Goal: Browse casually

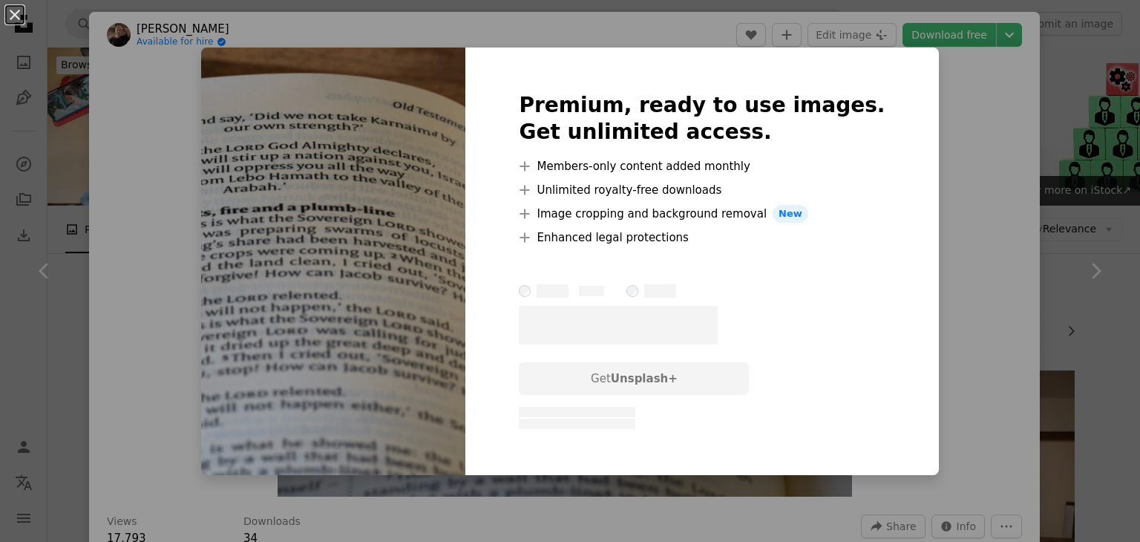
scroll to position [885, 0]
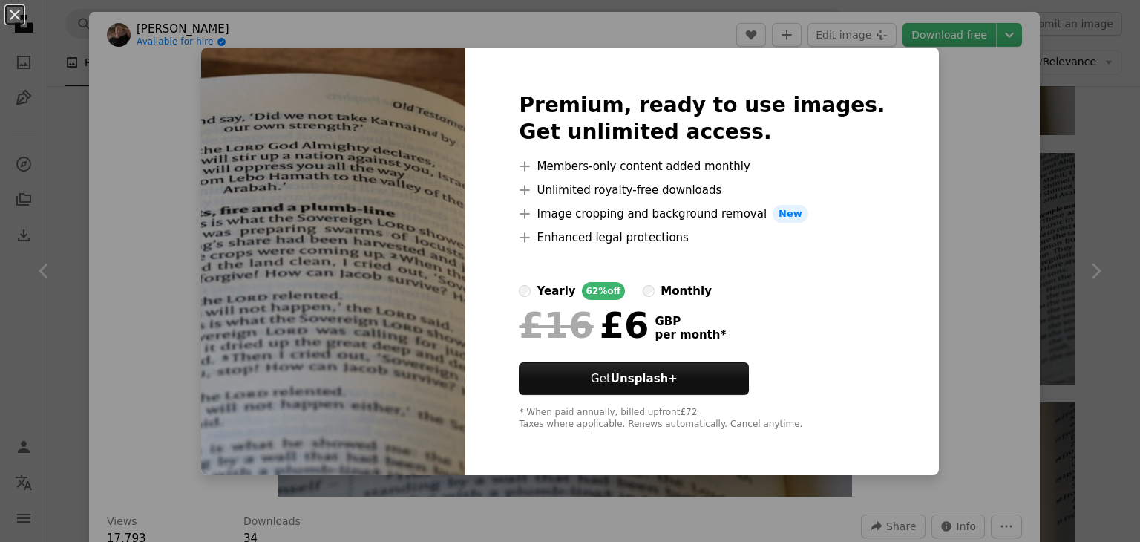
click at [934, 247] on div "An X shape Premium, ready to use images. Get unlimited access. A plus sign Memb…" at bounding box center [570, 271] width 1140 height 542
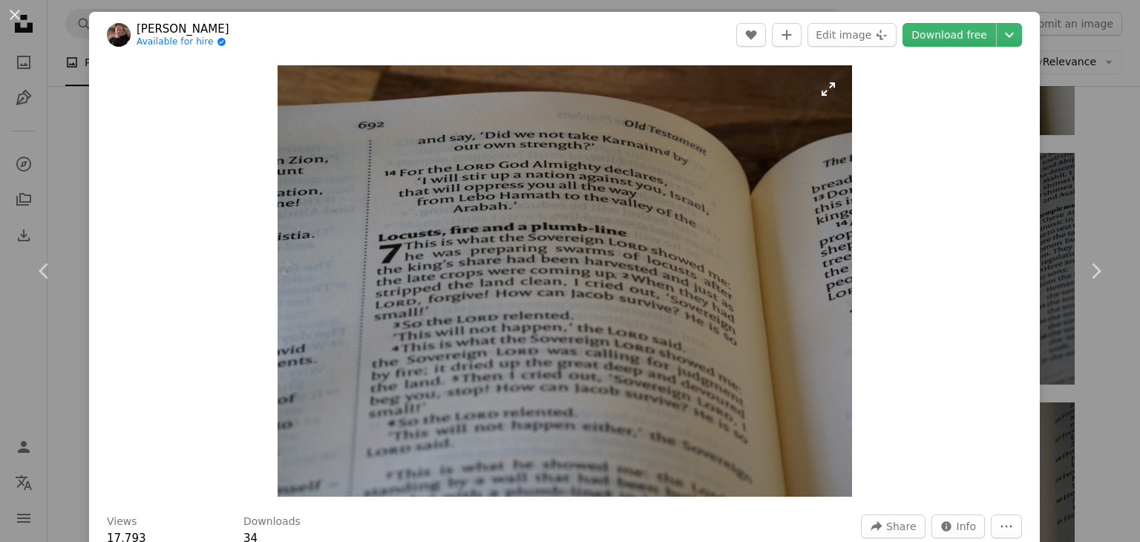
click at [502, 180] on img "Zoom in on this image" at bounding box center [565, 280] width 574 height 431
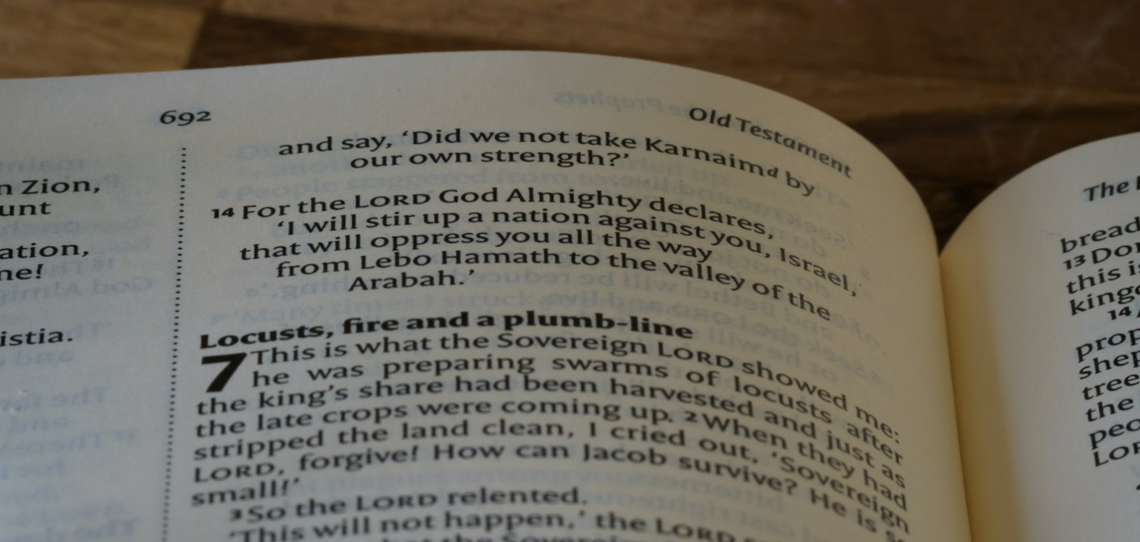
scroll to position [148, 0]
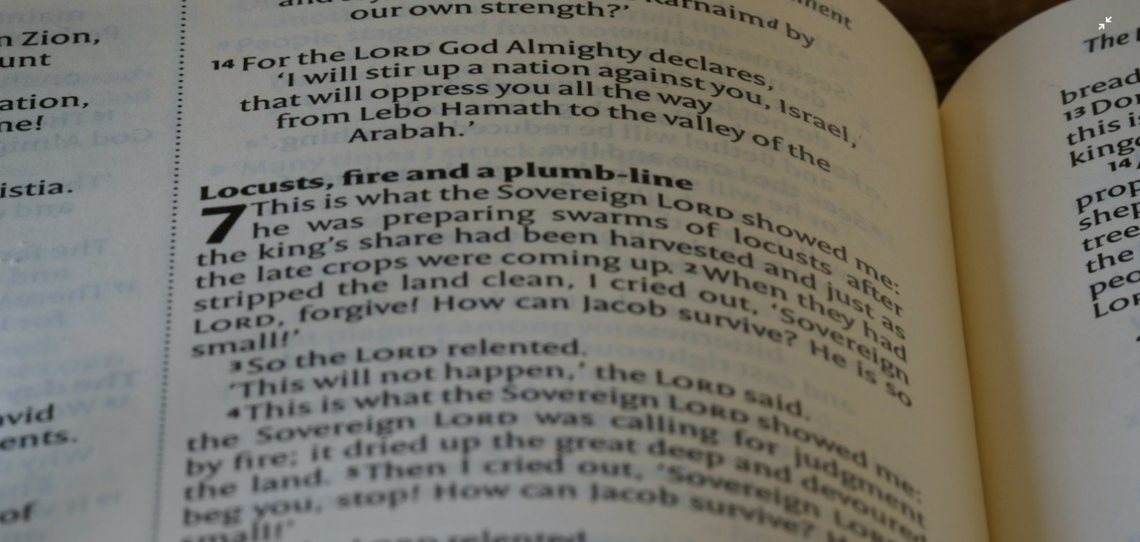
click at [502, 180] on img "Zoom out on this image" at bounding box center [569, 279] width 1141 height 856
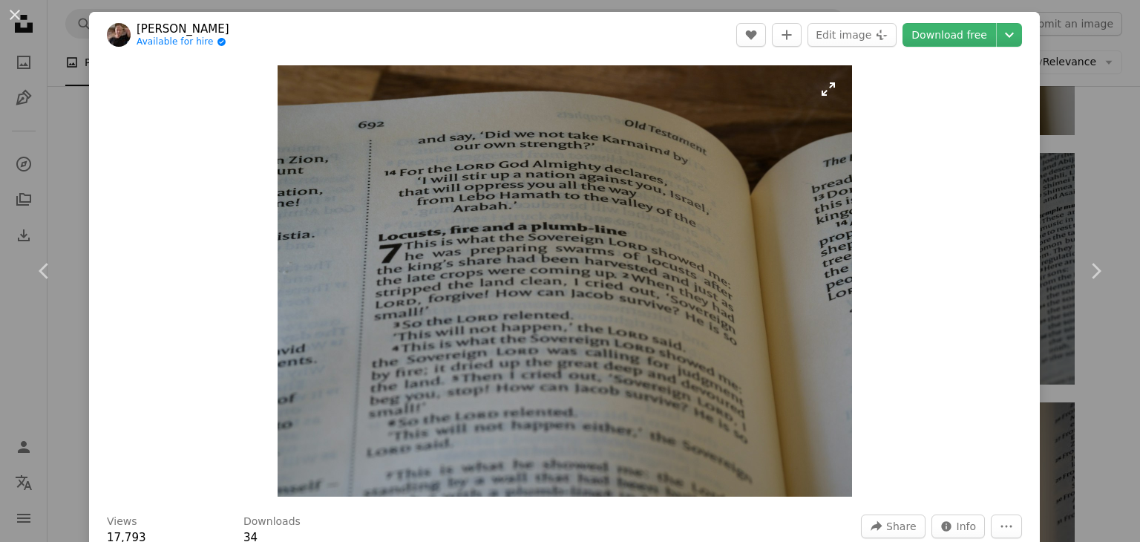
click at [824, 91] on img "Zoom in on this image" at bounding box center [565, 280] width 574 height 431
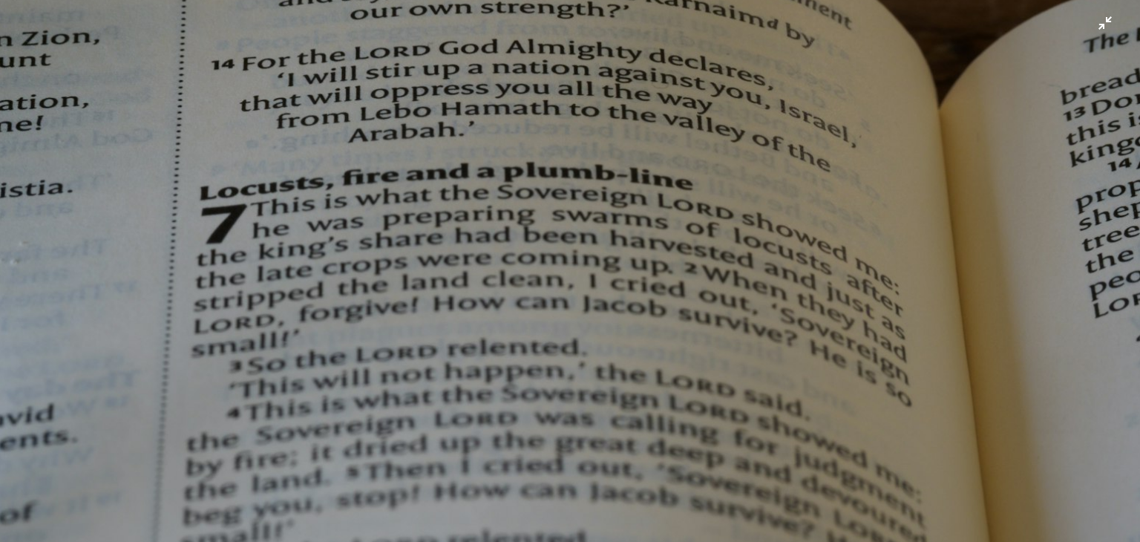
click at [1086, 36] on img "Zoom out on this image" at bounding box center [569, 279] width 1141 height 856
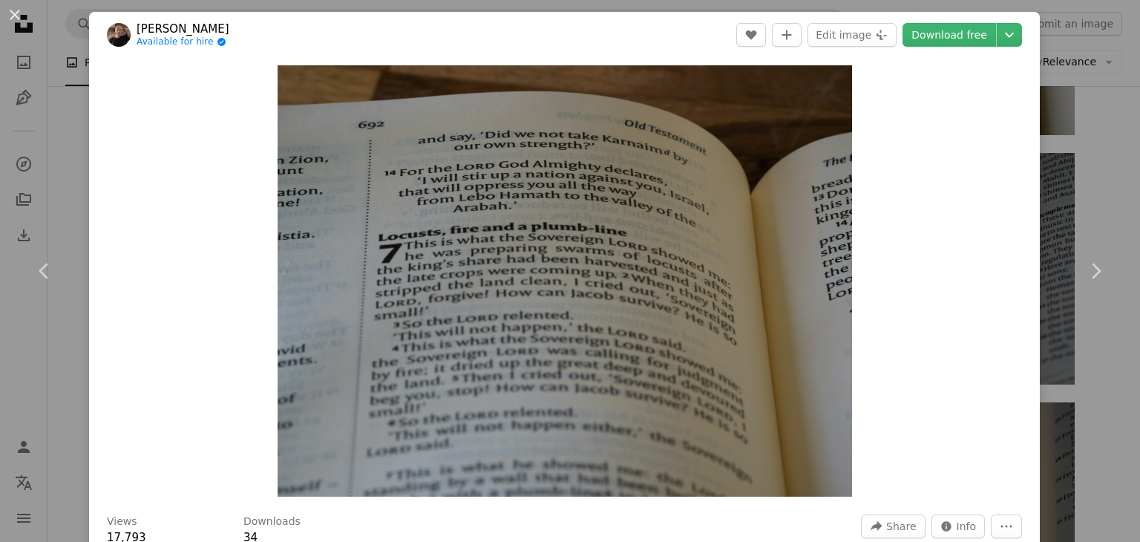
click at [1067, 96] on div "An X shape Chevron left Chevron right [PERSON_NAME] Available for hire A checkm…" at bounding box center [570, 271] width 1140 height 542
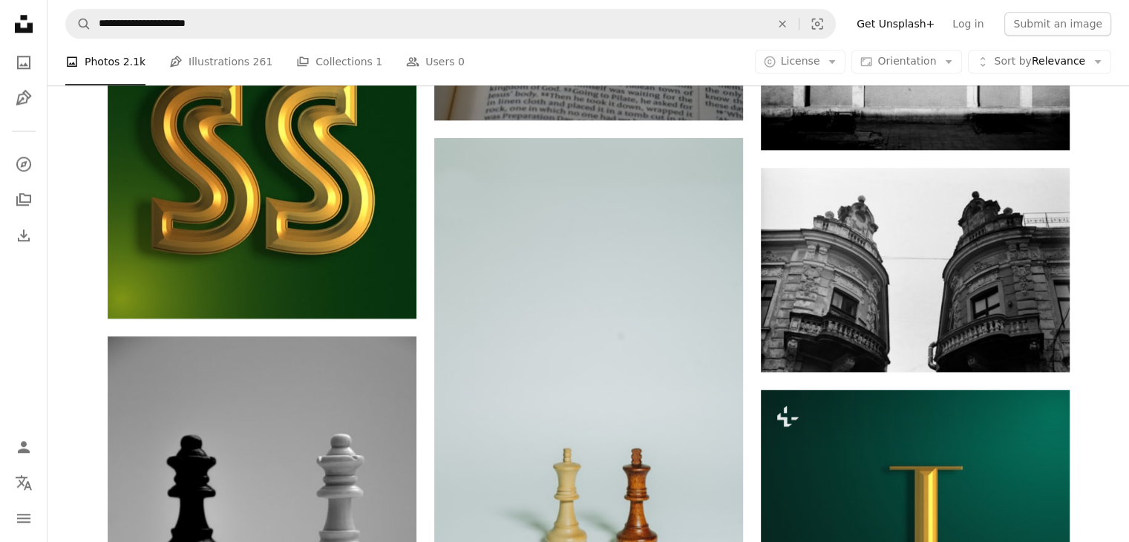
scroll to position [1586, 0]
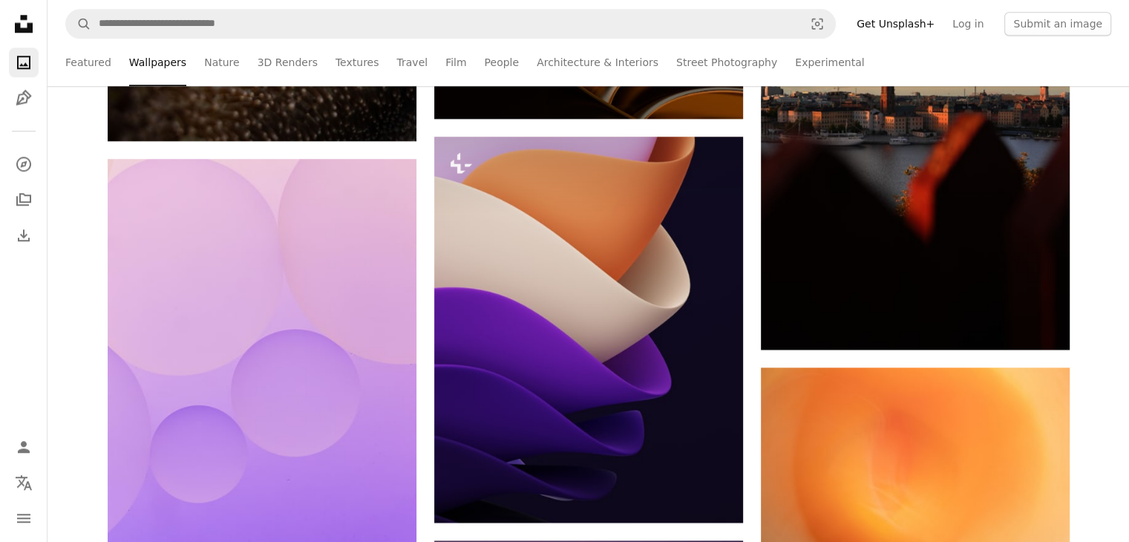
scroll to position [1719, 0]
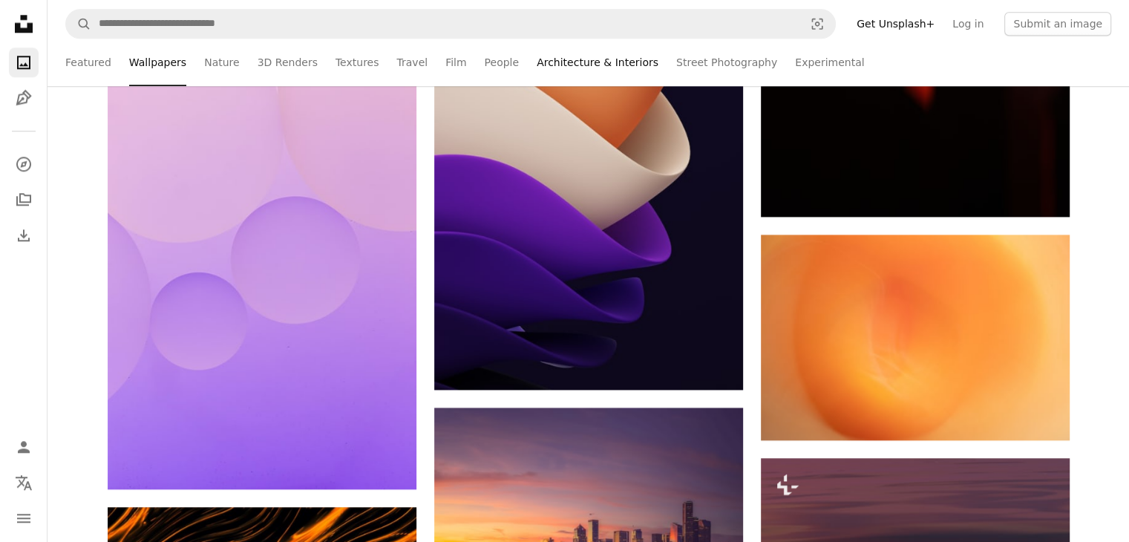
click at [564, 57] on link "Architecture & Interiors" at bounding box center [598, 63] width 122 height 48
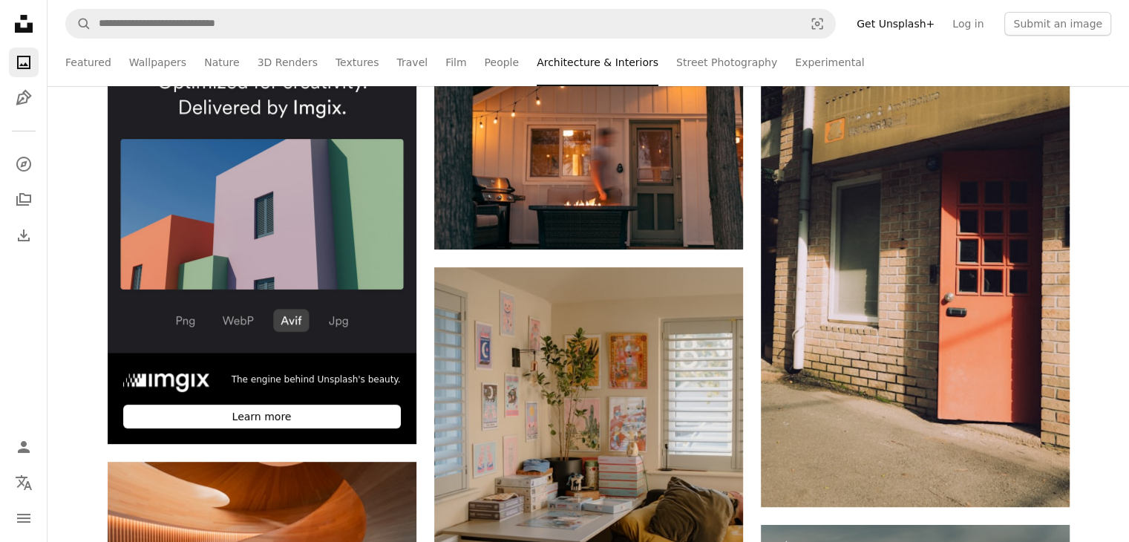
scroll to position [352, 0]
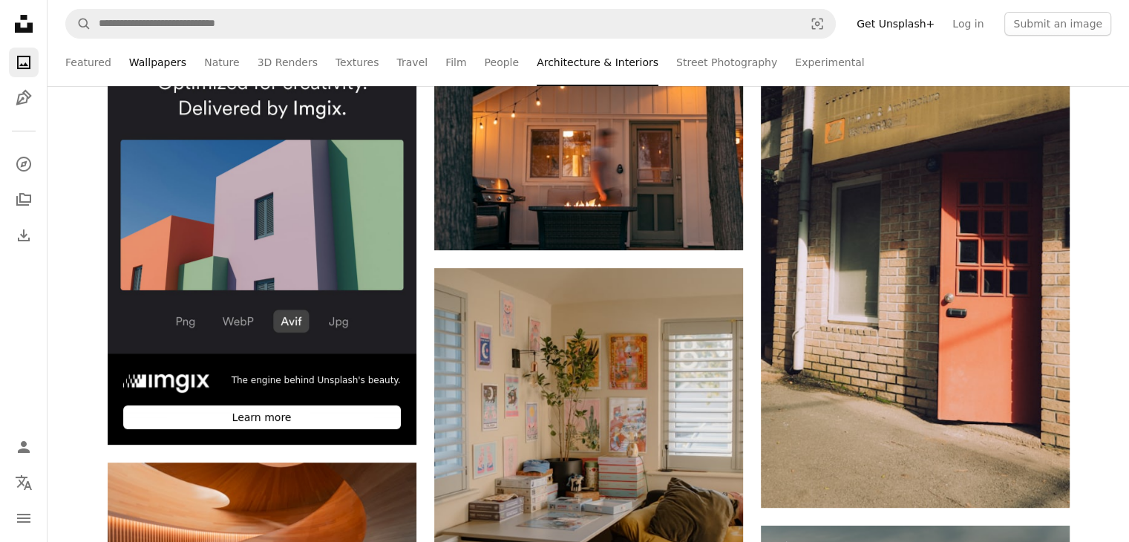
click at [149, 64] on link "Wallpapers" at bounding box center [157, 63] width 57 height 48
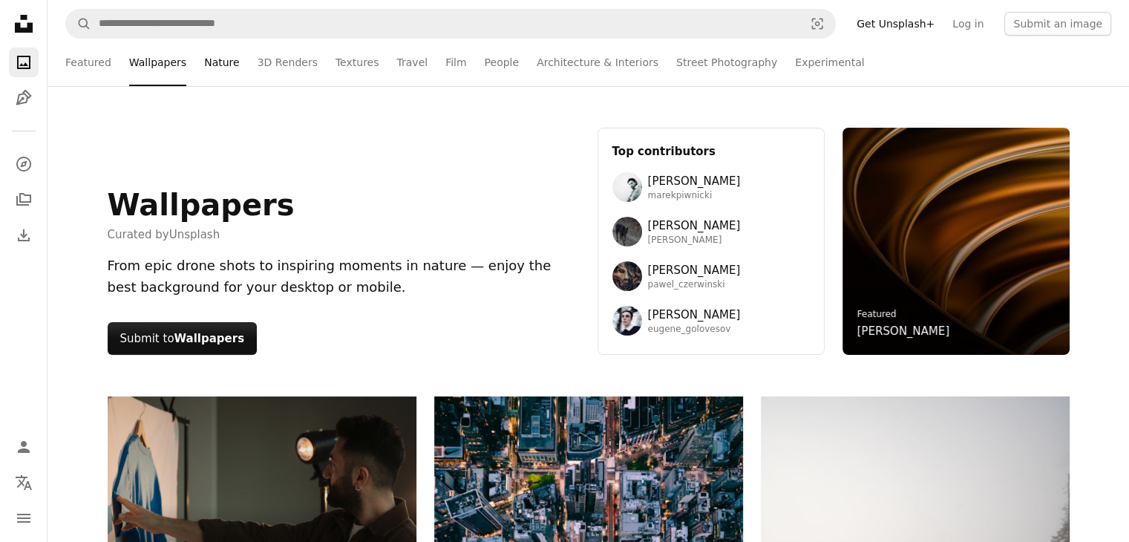
click at [212, 60] on link "Nature" at bounding box center [221, 63] width 35 height 48
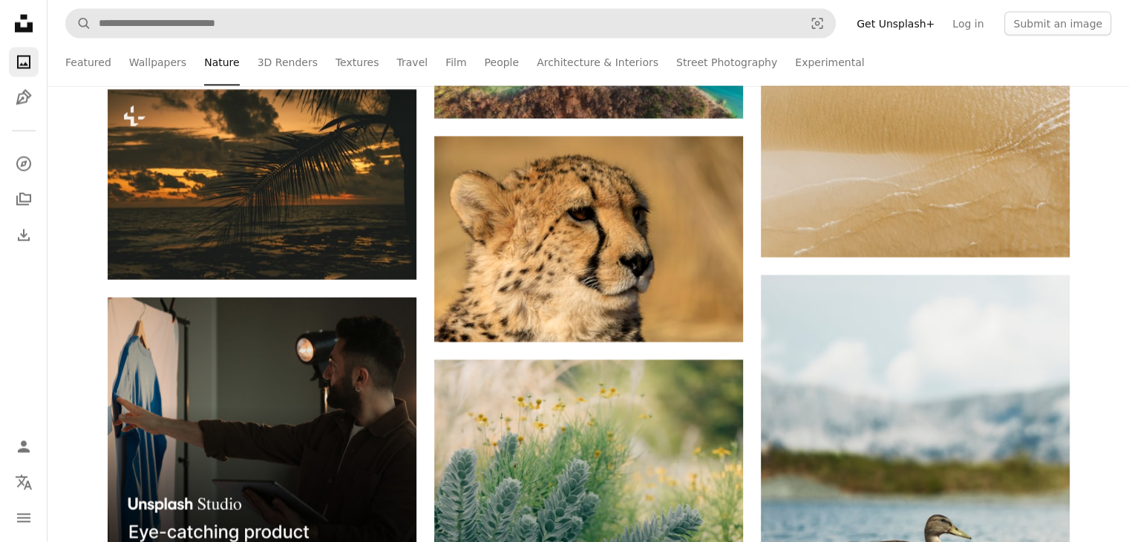
scroll to position [2861, 0]
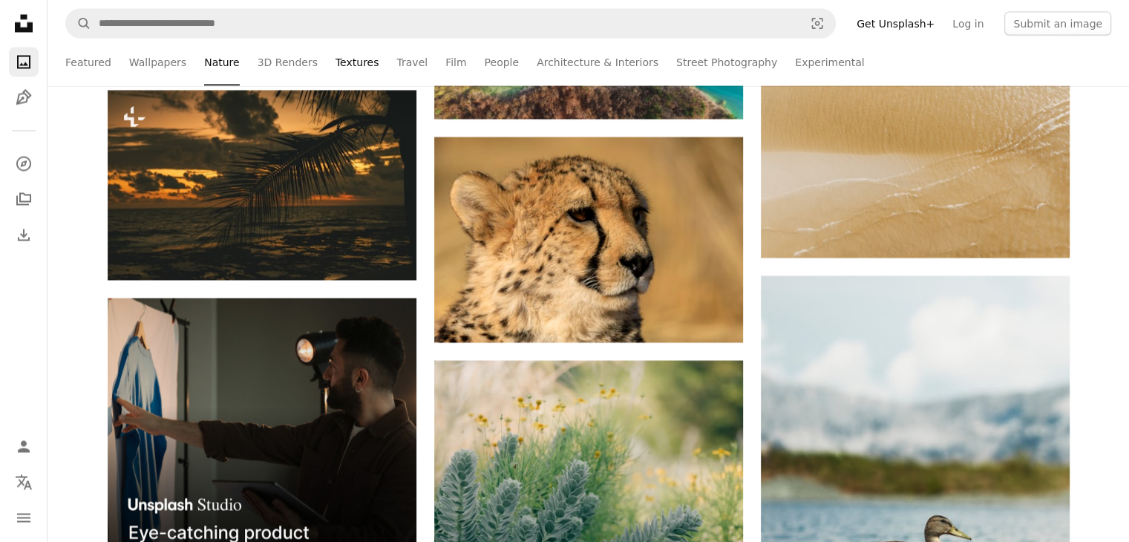
click at [347, 66] on link "Textures" at bounding box center [357, 63] width 44 height 48
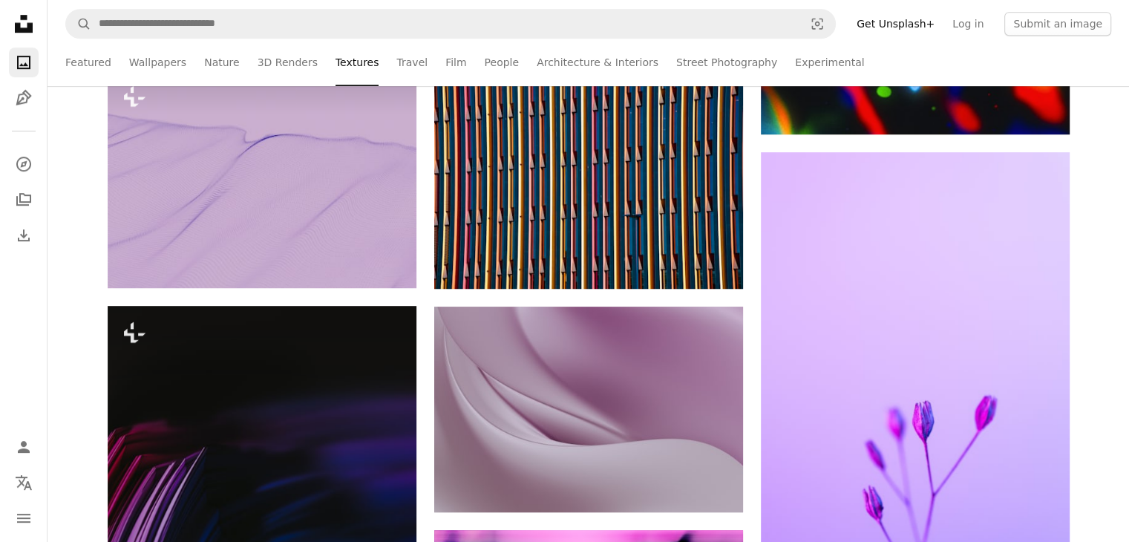
scroll to position [762, 0]
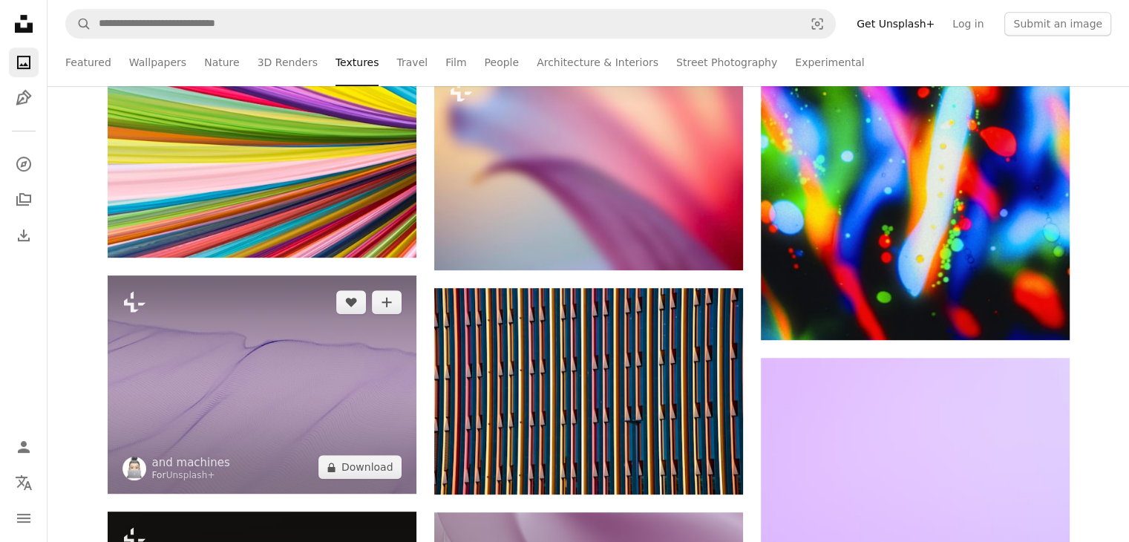
click at [203, 446] on img at bounding box center [262, 384] width 309 height 219
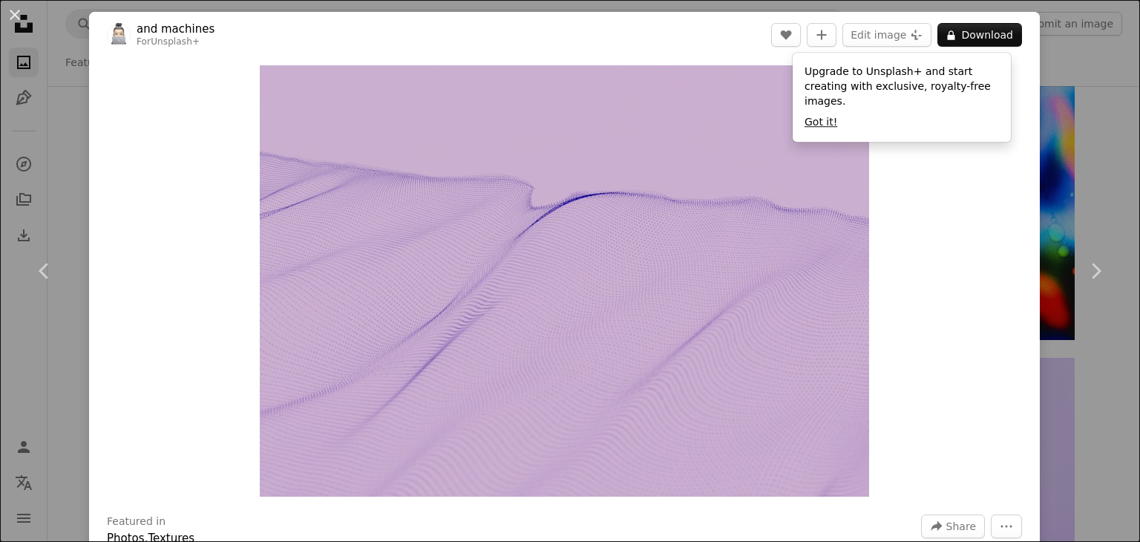
click at [820, 115] on button "Got it!" at bounding box center [821, 122] width 33 height 15
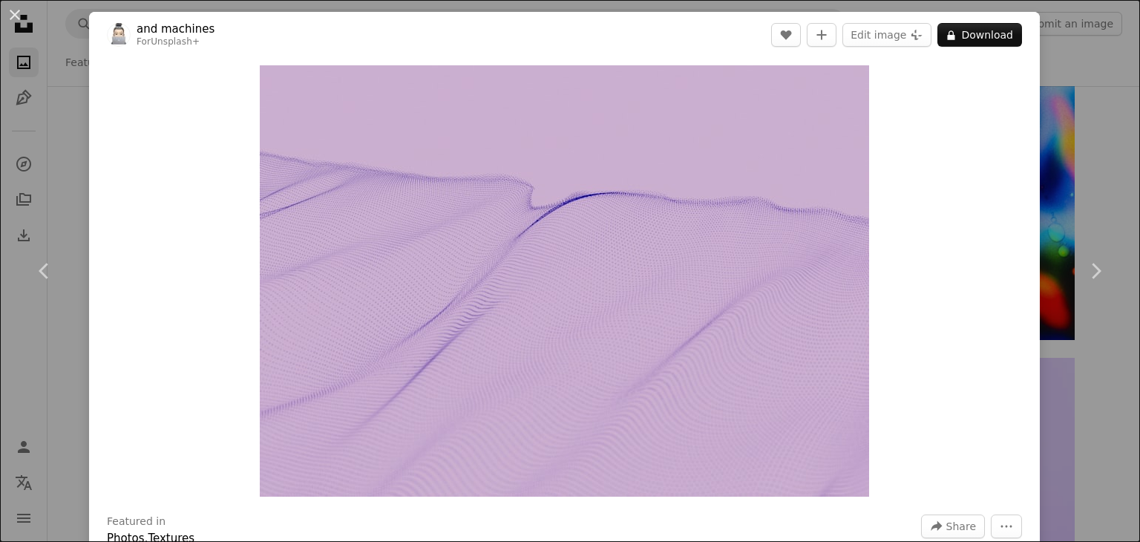
click at [1075, 78] on div "An X shape Chevron left Chevron right and machines For Unsplash+ A heart A plus…" at bounding box center [570, 271] width 1140 height 542
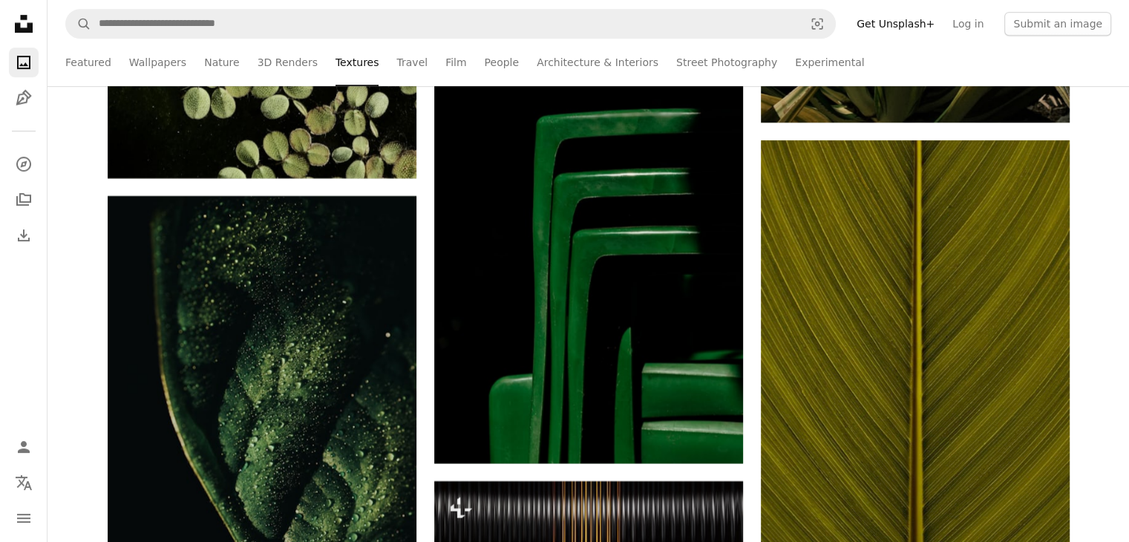
scroll to position [6484, 0]
